Goal: Check status: Check status

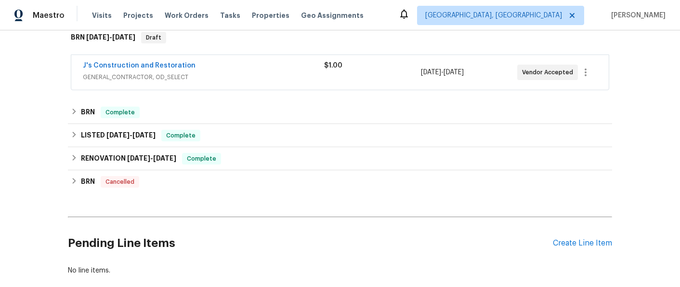
scroll to position [161, 0]
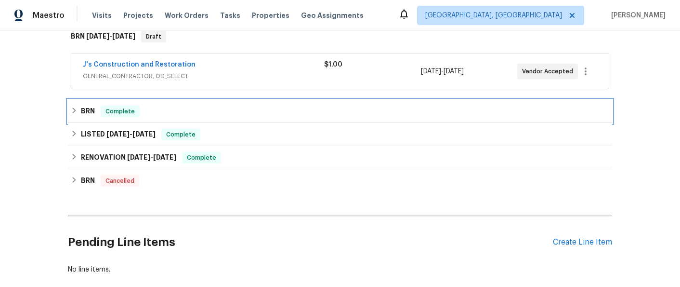
click at [91, 110] on h6 "BRN" at bounding box center [88, 112] width 14 height 12
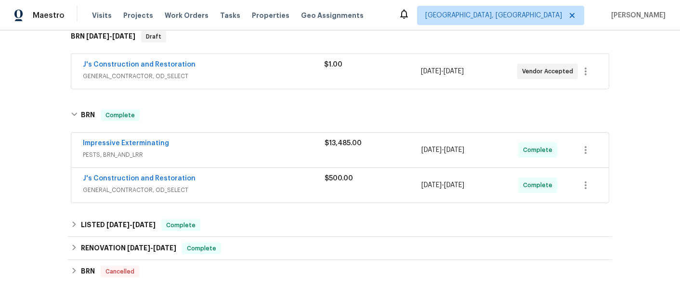
click at [213, 152] on span "PESTS, BRN_AND_LRR" at bounding box center [204, 155] width 242 height 10
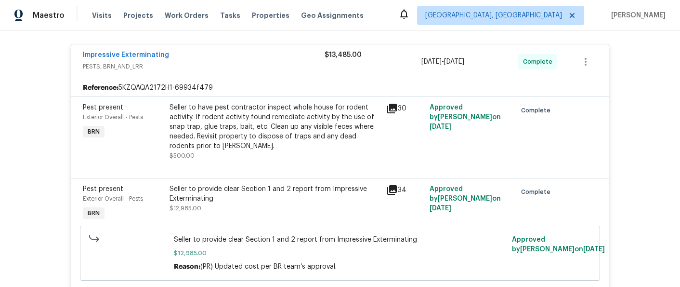
scroll to position [257, 0]
click at [395, 106] on icon at bounding box center [392, 108] width 10 height 10
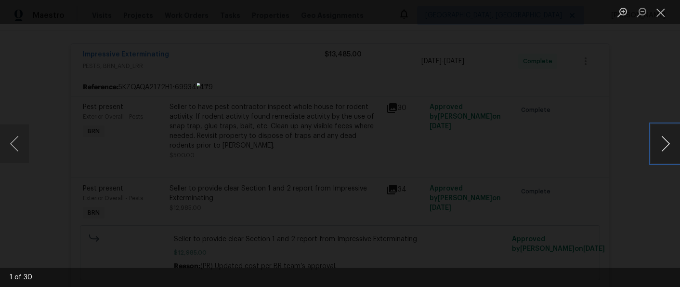
click at [663, 145] on button "Next image" at bounding box center [665, 143] width 29 height 39
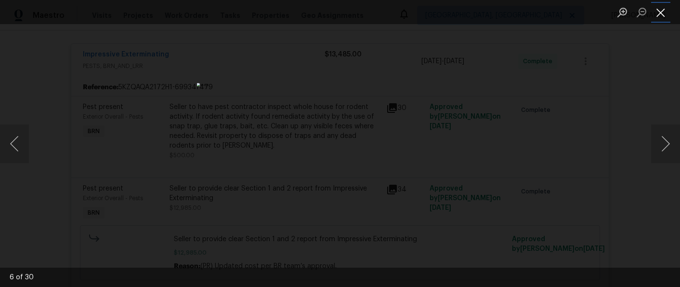
click at [663, 13] on button "Close lightbox" at bounding box center [660, 12] width 19 height 17
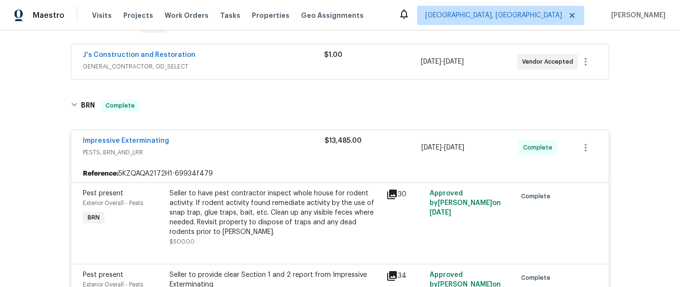
scroll to position [169, 0]
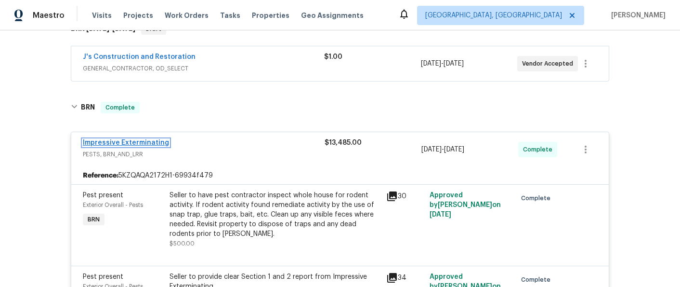
click at [140, 143] on link "Impressive Exterminating" at bounding box center [126, 142] width 86 height 7
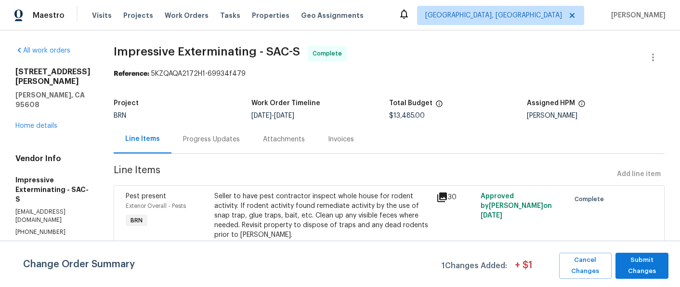
click at [222, 137] on div "Progress Updates" at bounding box center [211, 139] width 57 height 10
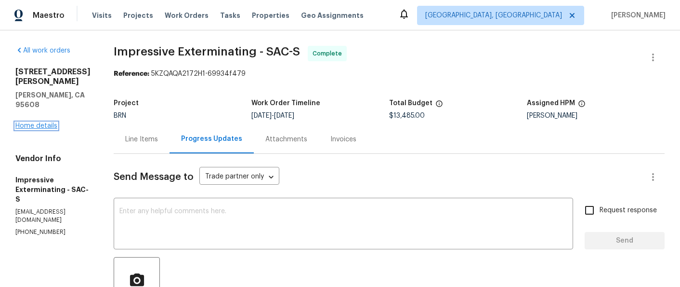
click at [34, 122] on link "Home details" at bounding box center [36, 125] width 42 height 7
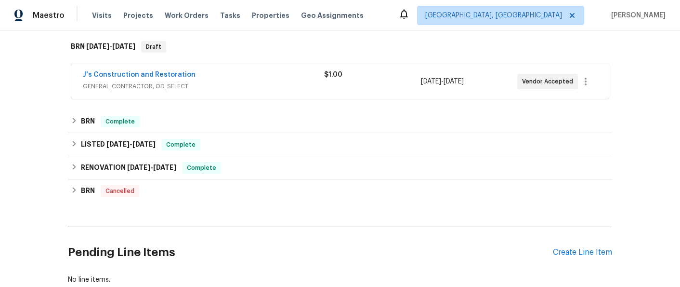
scroll to position [153, 0]
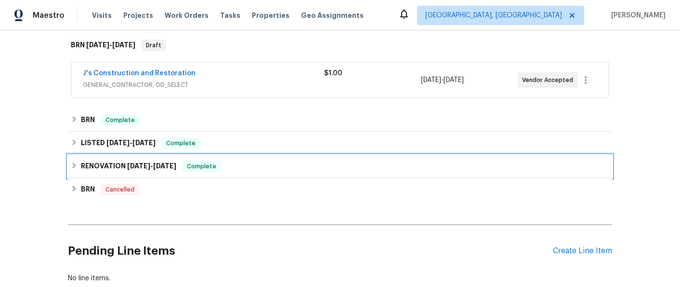
click at [144, 165] on span "[DATE]" at bounding box center [138, 165] width 23 height 7
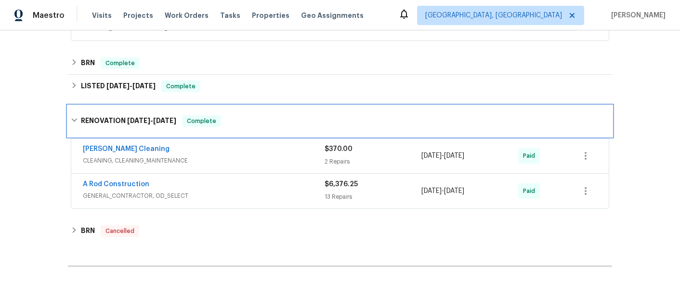
scroll to position [210, 0]
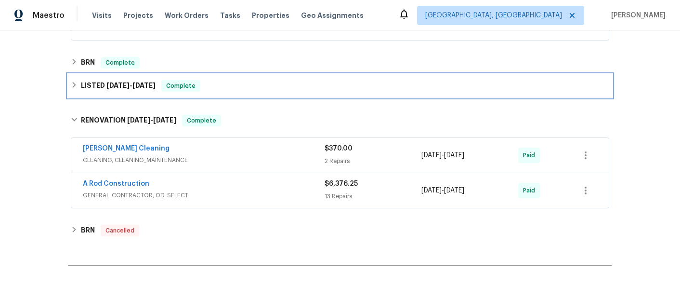
click at [112, 85] on span "[DATE]" at bounding box center [117, 85] width 23 height 7
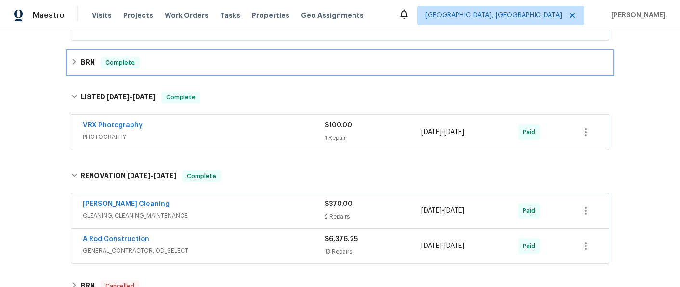
click at [82, 61] on h6 "BRN" at bounding box center [88, 63] width 14 height 12
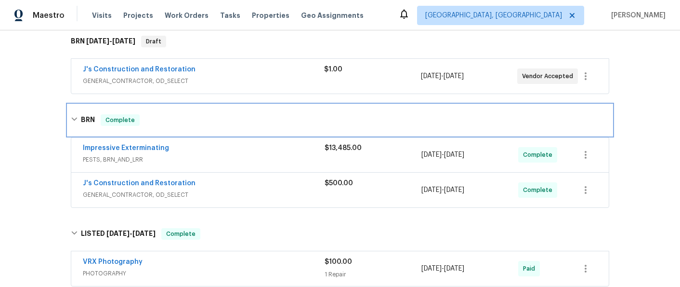
scroll to position [159, 0]
